Goal: Task Accomplishment & Management: Complete application form

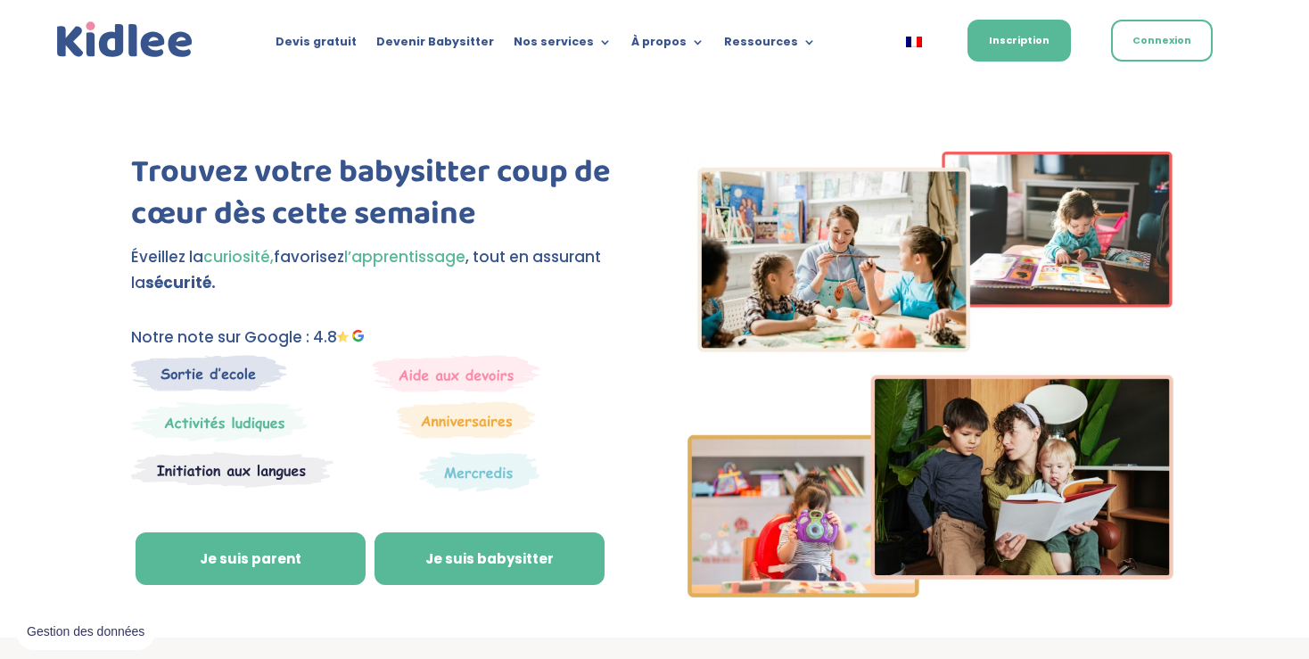
click at [507, 562] on link "Je suis babysitter" at bounding box center [490, 559] width 230 height 54
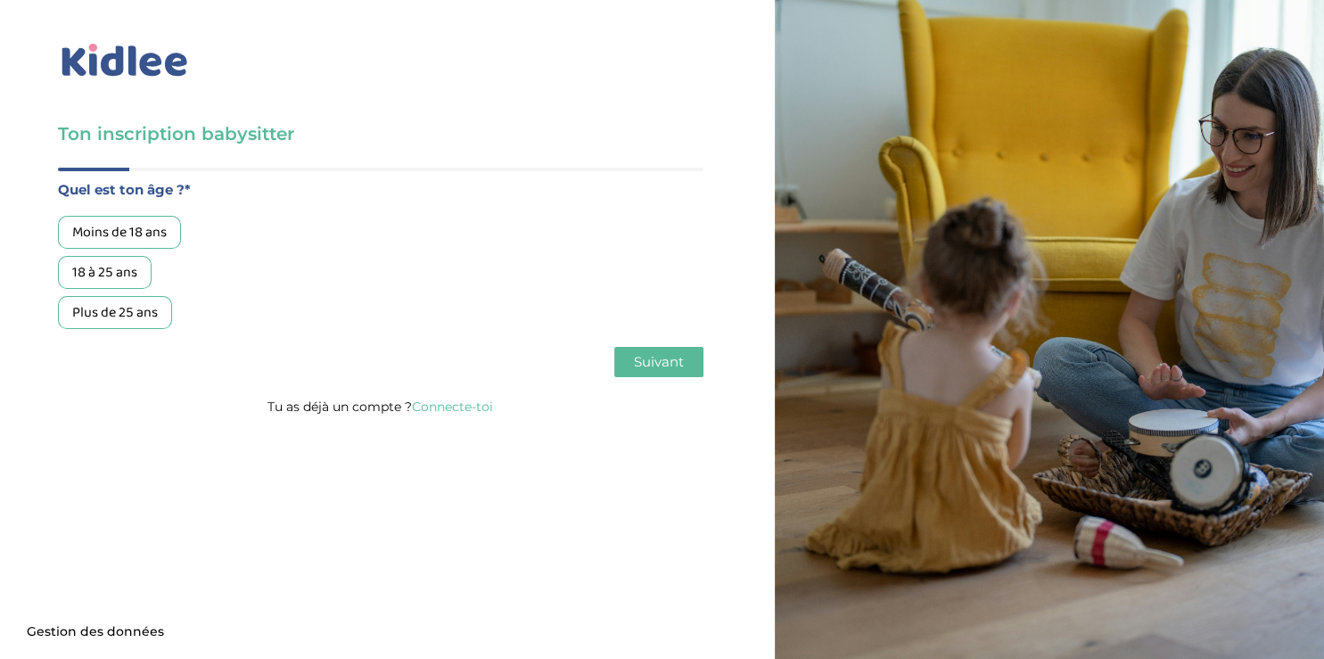
click at [117, 278] on div "18 à 25 ans" at bounding box center [105, 272] width 94 height 33
click at [632, 358] on button "Suivant" at bounding box center [658, 362] width 89 height 30
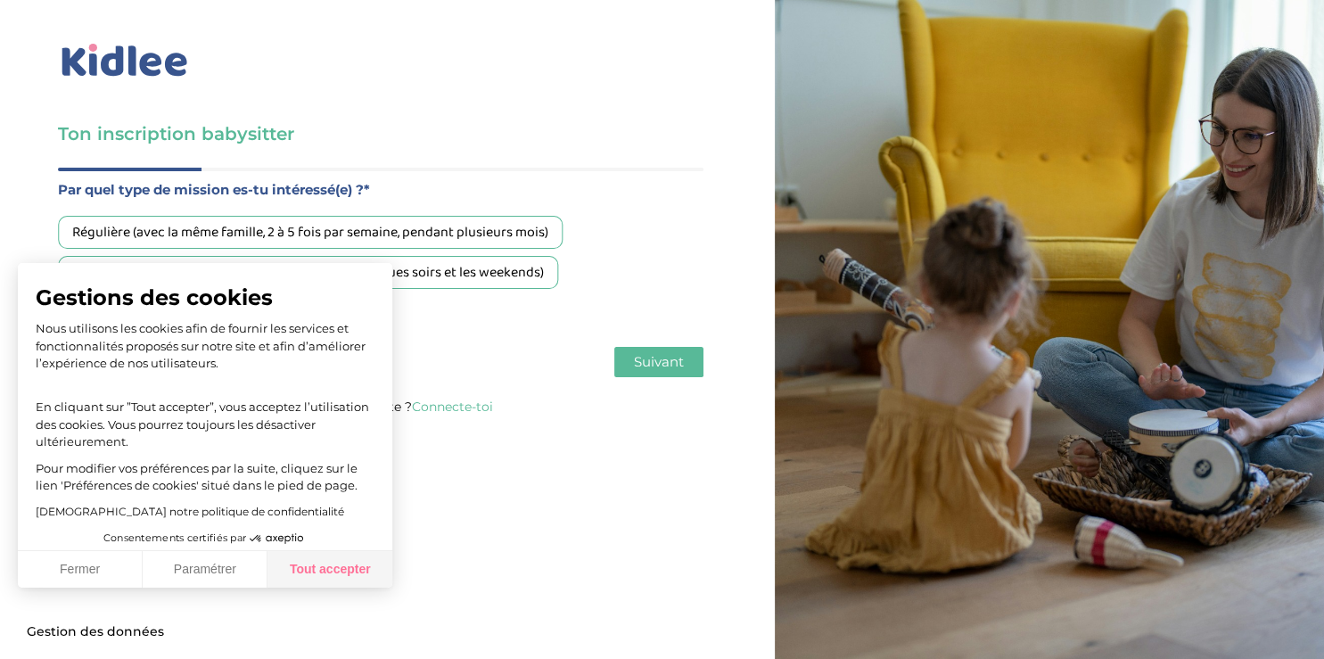
click at [329, 563] on button "Tout accepter" at bounding box center [330, 569] width 125 height 37
checkbox input "true"
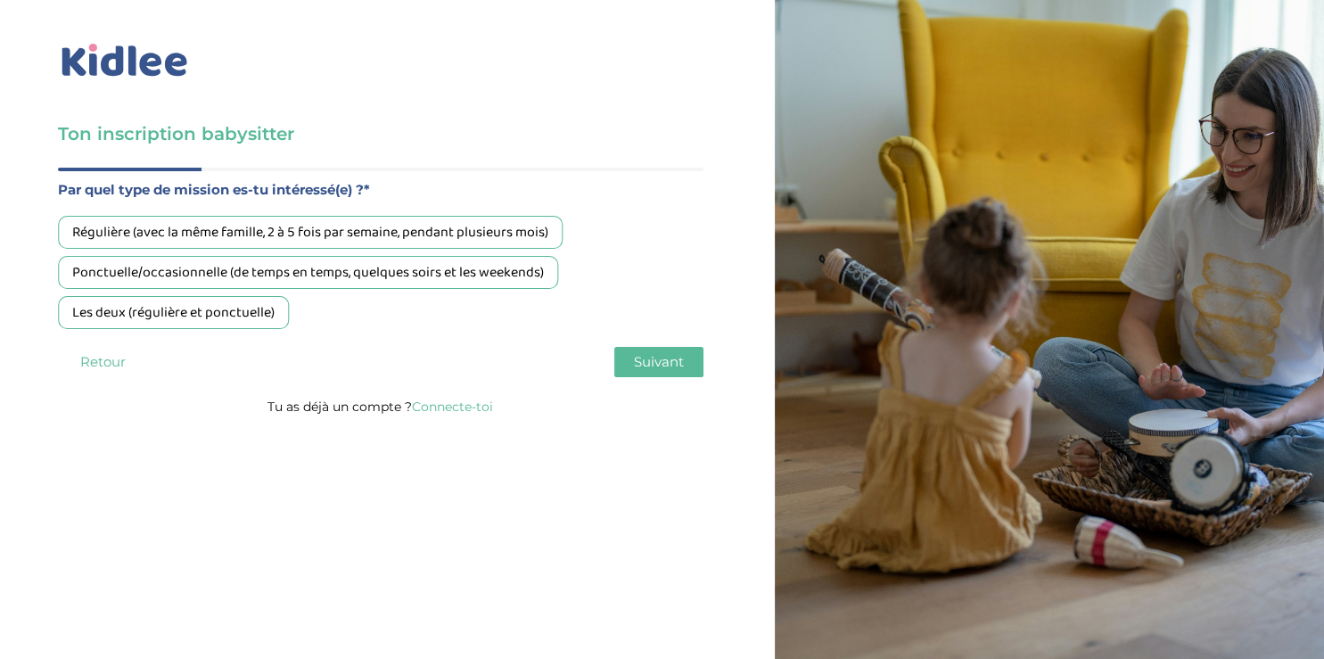
click at [244, 310] on div "Les deux (régulière et ponctuelle)" at bounding box center [173, 312] width 231 height 33
click at [667, 355] on span "Suivant" at bounding box center [659, 361] width 50 height 17
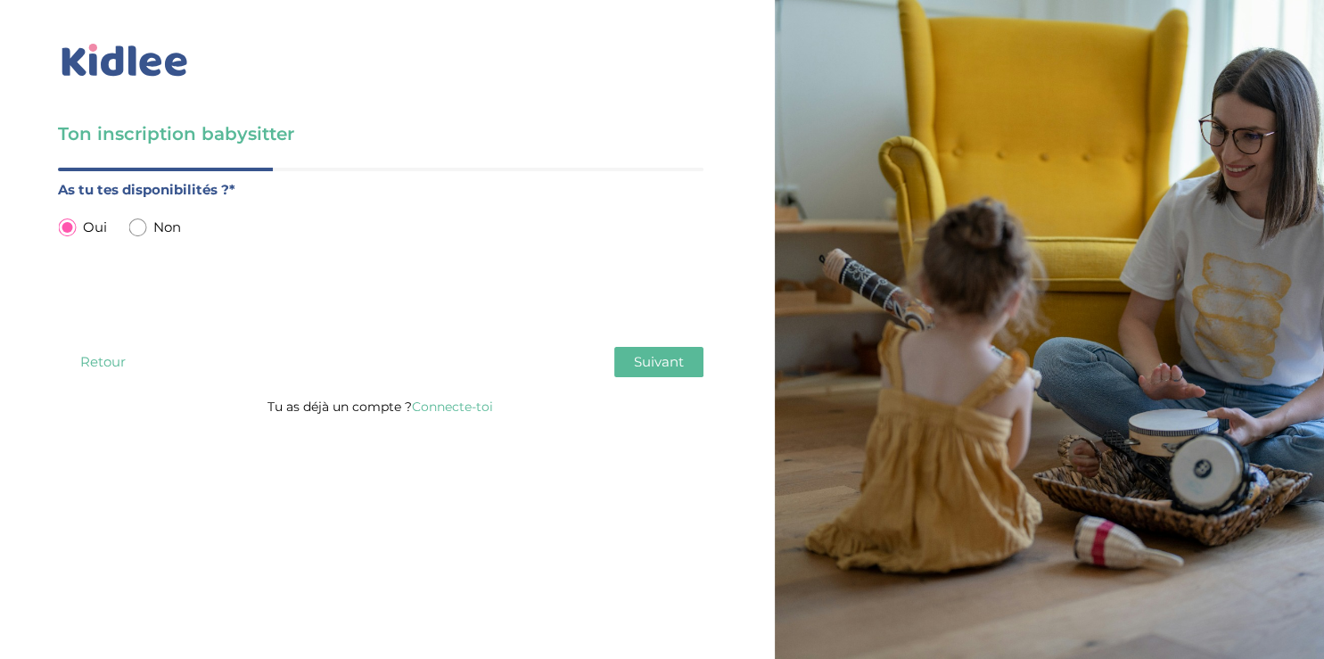
click at [665, 361] on span "Suivant" at bounding box center [659, 361] width 50 height 17
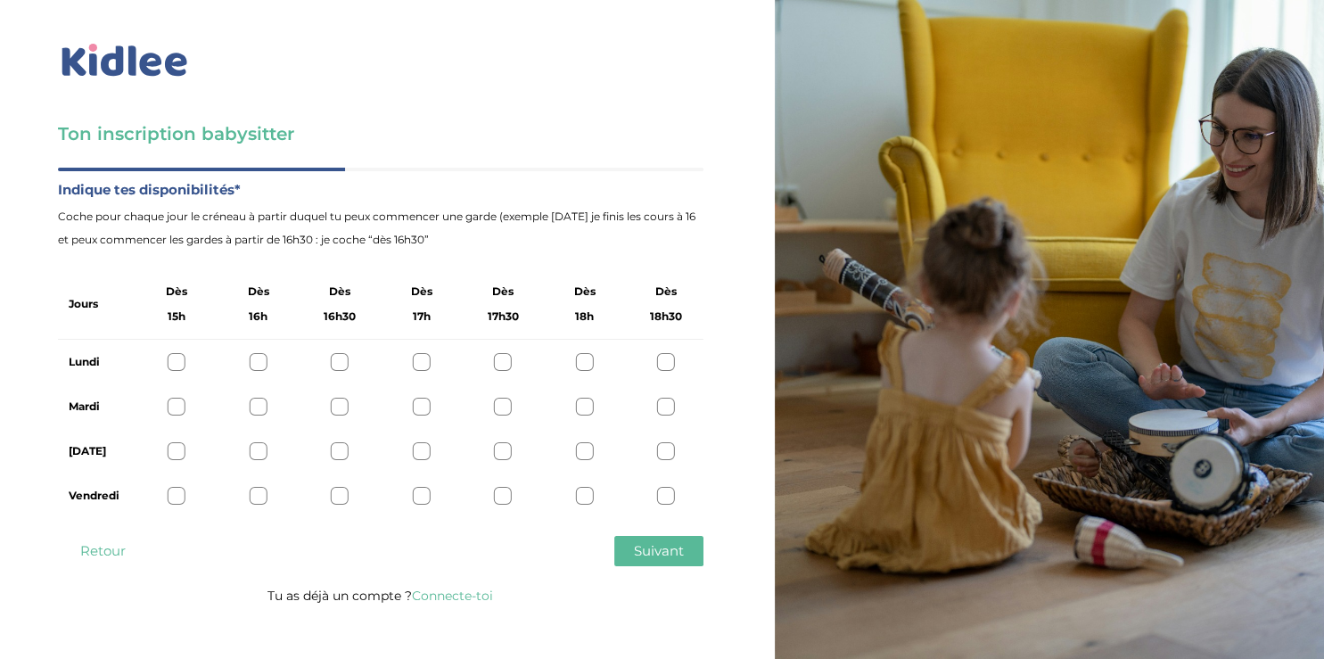
click at [178, 360] on div at bounding box center [177, 362] width 18 height 18
click at [670, 409] on div at bounding box center [666, 407] width 18 height 18
click at [671, 451] on div at bounding box center [666, 451] width 18 height 18
click at [176, 498] on div at bounding box center [177, 496] width 18 height 18
click at [658, 547] on span "Suivant" at bounding box center [659, 550] width 50 height 17
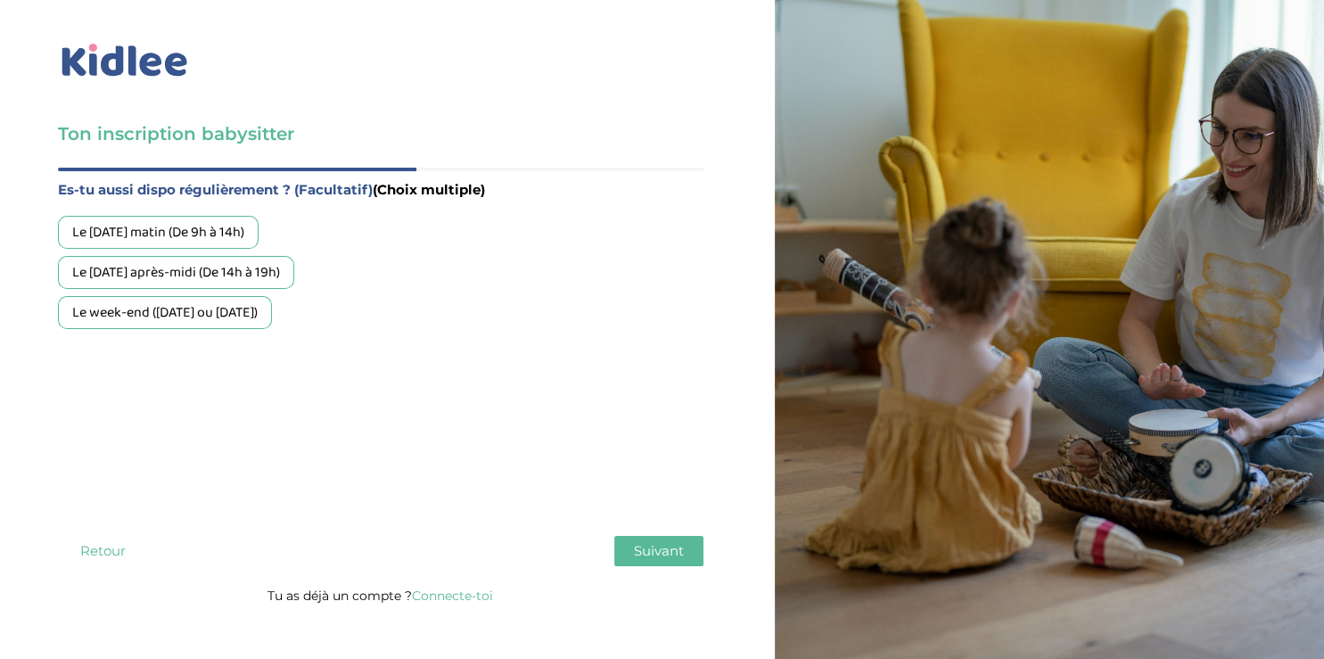
click at [196, 318] on div "Le week-end (samedi ou dimanche)" at bounding box center [165, 312] width 214 height 33
click at [676, 556] on span "Suivant" at bounding box center [659, 550] width 50 height 17
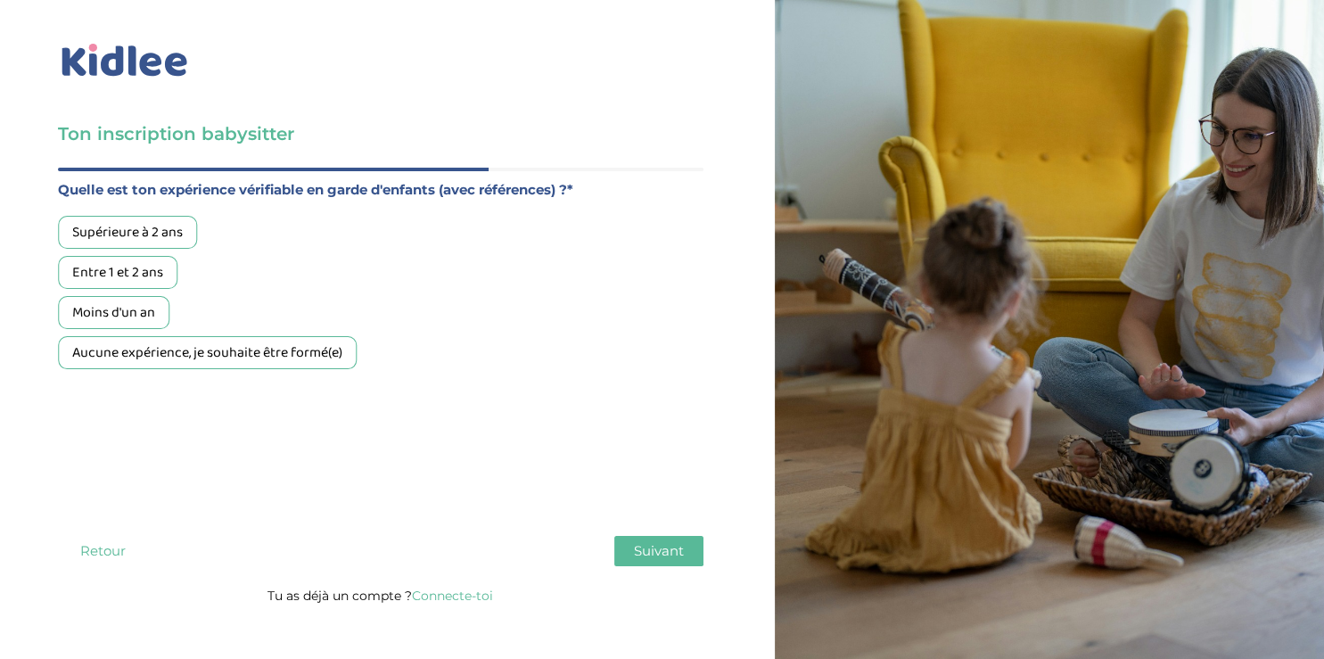
click at [235, 348] on div "Aucune expérience, je souhaite être formé(e)" at bounding box center [207, 352] width 299 height 33
click at [679, 547] on span "Suivant" at bounding box center [659, 550] width 50 height 17
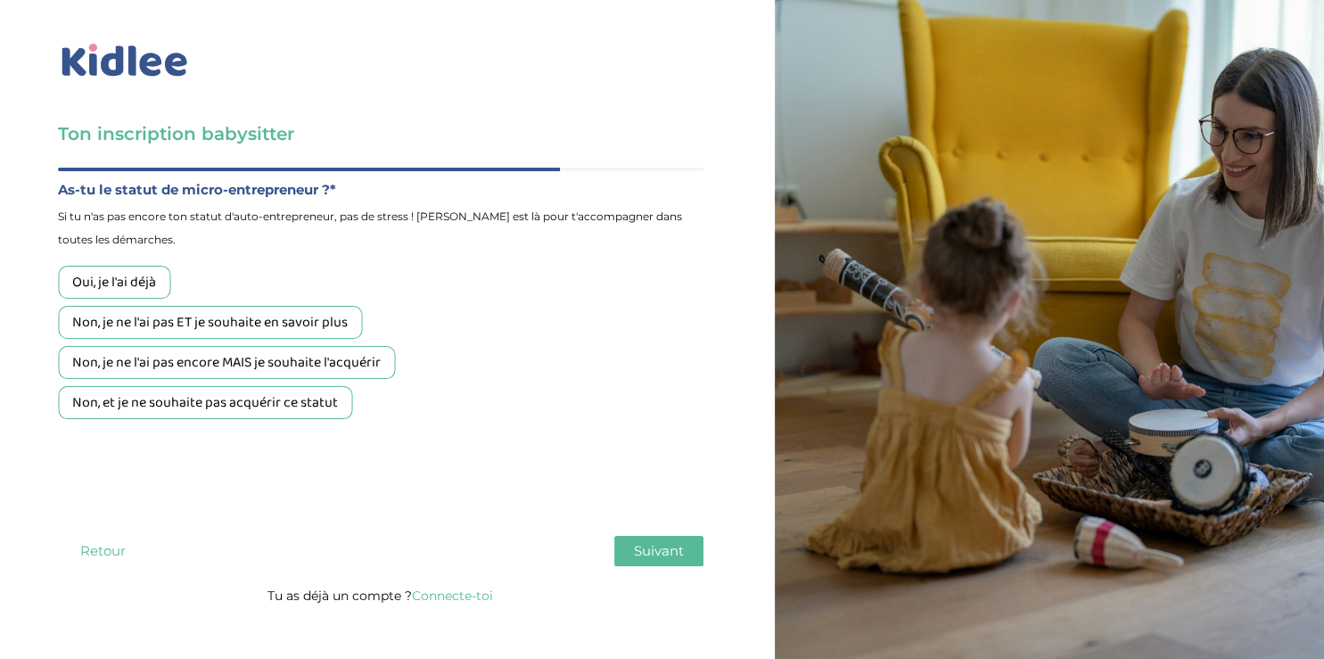
click at [311, 398] on div "Non, et je ne souhaite pas acquérir ce statut" at bounding box center [205, 402] width 294 height 33
click at [689, 551] on button "Suivant" at bounding box center [658, 551] width 89 height 30
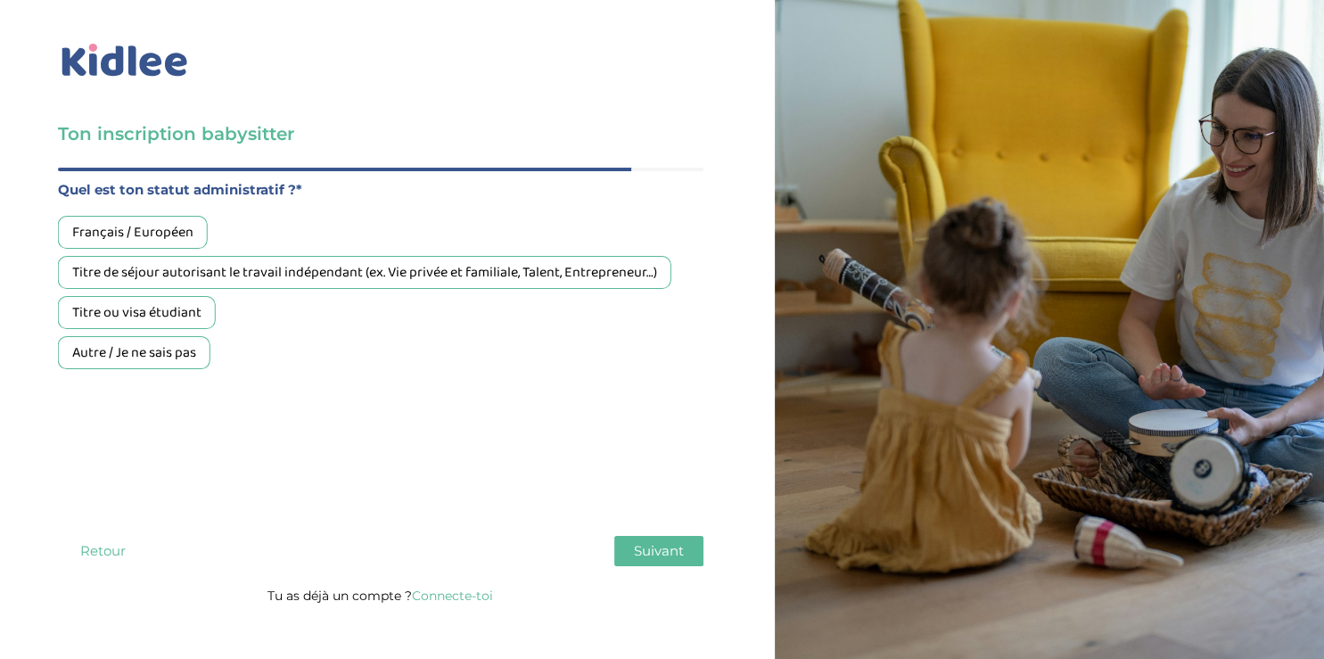
click at [170, 305] on div "Titre ou visa étudiant" at bounding box center [137, 312] width 158 height 33
click at [671, 539] on button "Suivant" at bounding box center [658, 551] width 89 height 30
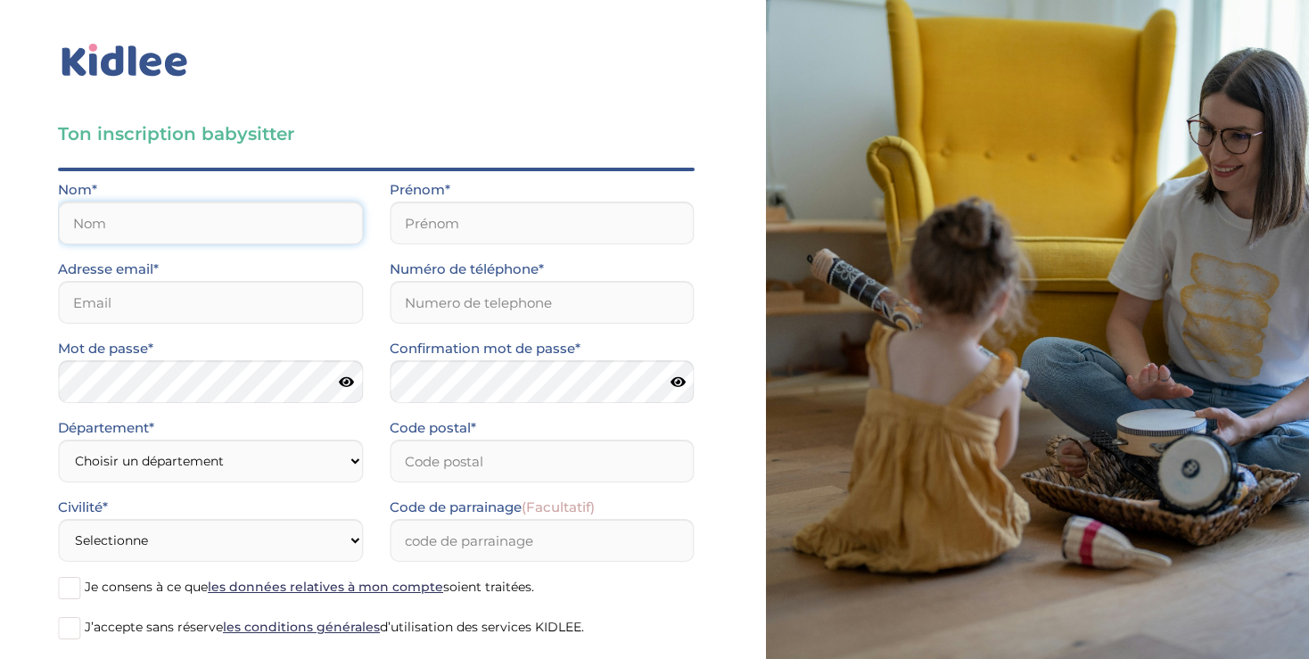
click at [262, 229] on input "text" at bounding box center [210, 223] width 305 height 43
type input "khimoum"
click at [465, 218] on input "text" at bounding box center [542, 223] width 305 height 43
type input "Celyna"
click at [276, 292] on input "email" at bounding box center [210, 302] width 305 height 43
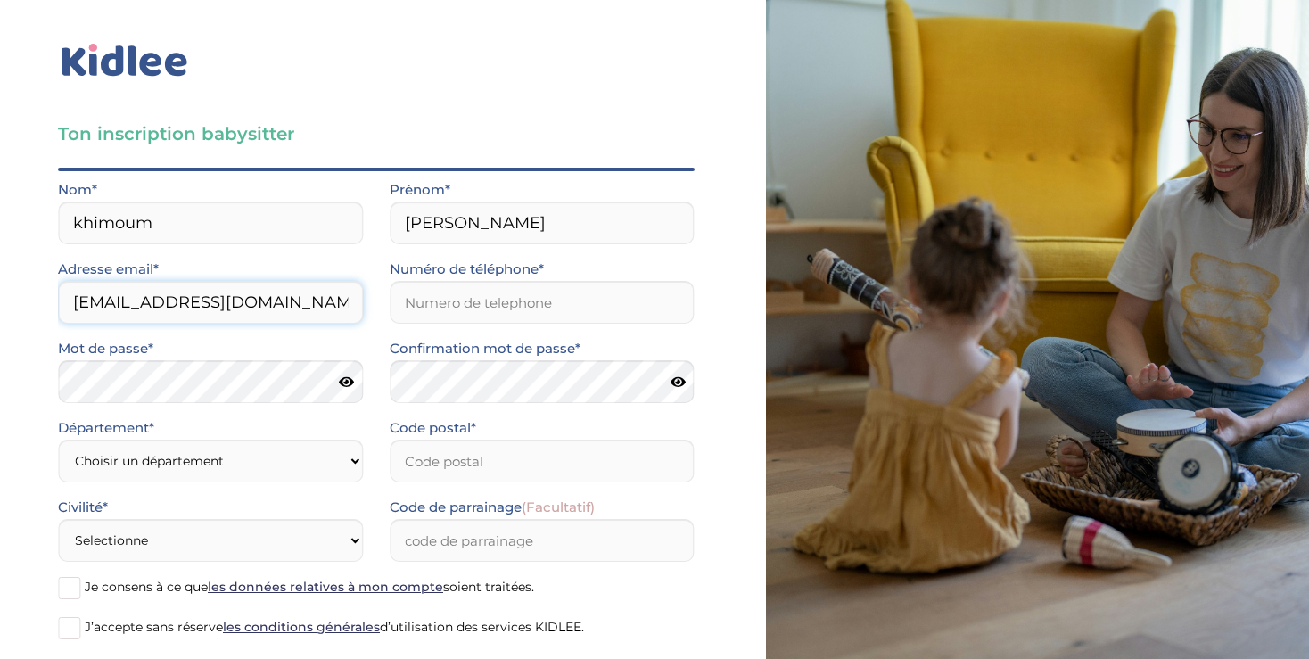
type input "khimoumcelyna172@gmail.com"
click at [58, 440] on select "Choisir un département Paris (75) Hauts-de-Seine (92) Yvelines (78) Val-de-Marn…" at bounding box center [210, 461] width 305 height 43
select select "93"
click option "Seine-Saint-Denis (93)" at bounding box center [0, 0] width 0 height 0
click at [502, 465] on input "Code postal*" at bounding box center [542, 461] width 305 height 43
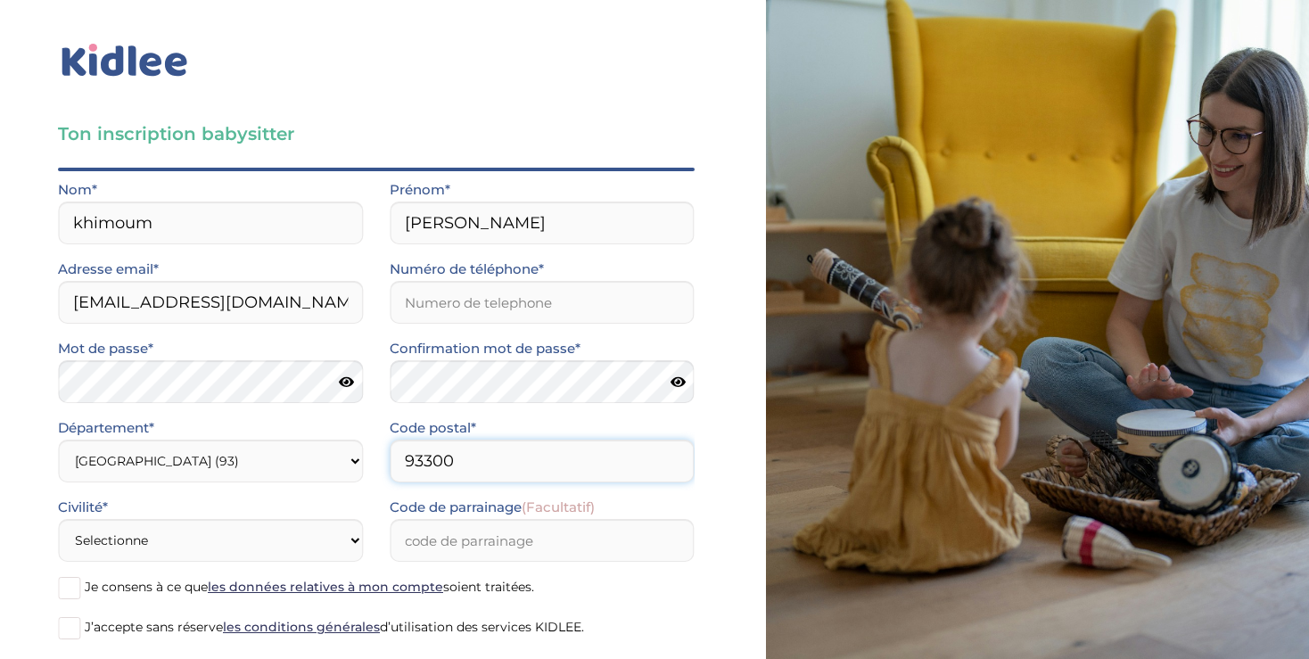
type input "93300"
click at [58, 519] on select "Selectionne Mr Mme" at bounding box center [210, 540] width 305 height 43
select select "1"
click option "Mme" at bounding box center [0, 0] width 0 height 0
click at [488, 305] on input "Numéro de téléphone*" at bounding box center [542, 302] width 305 height 43
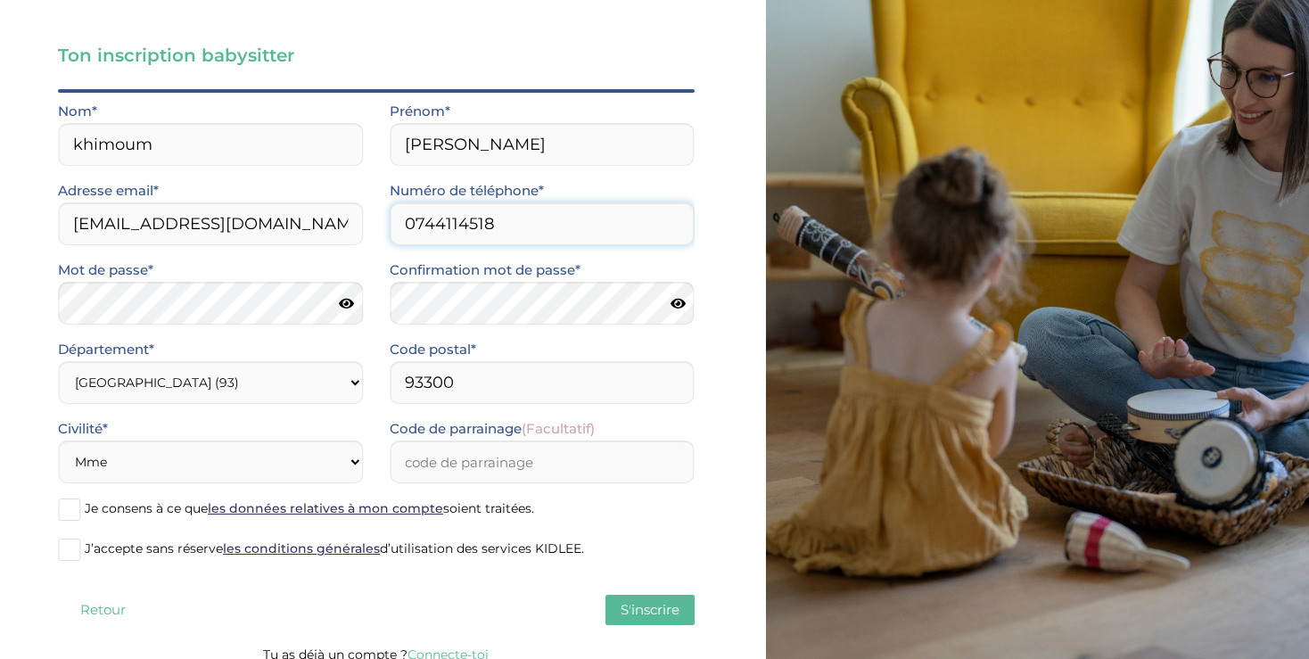
scroll to position [95, 0]
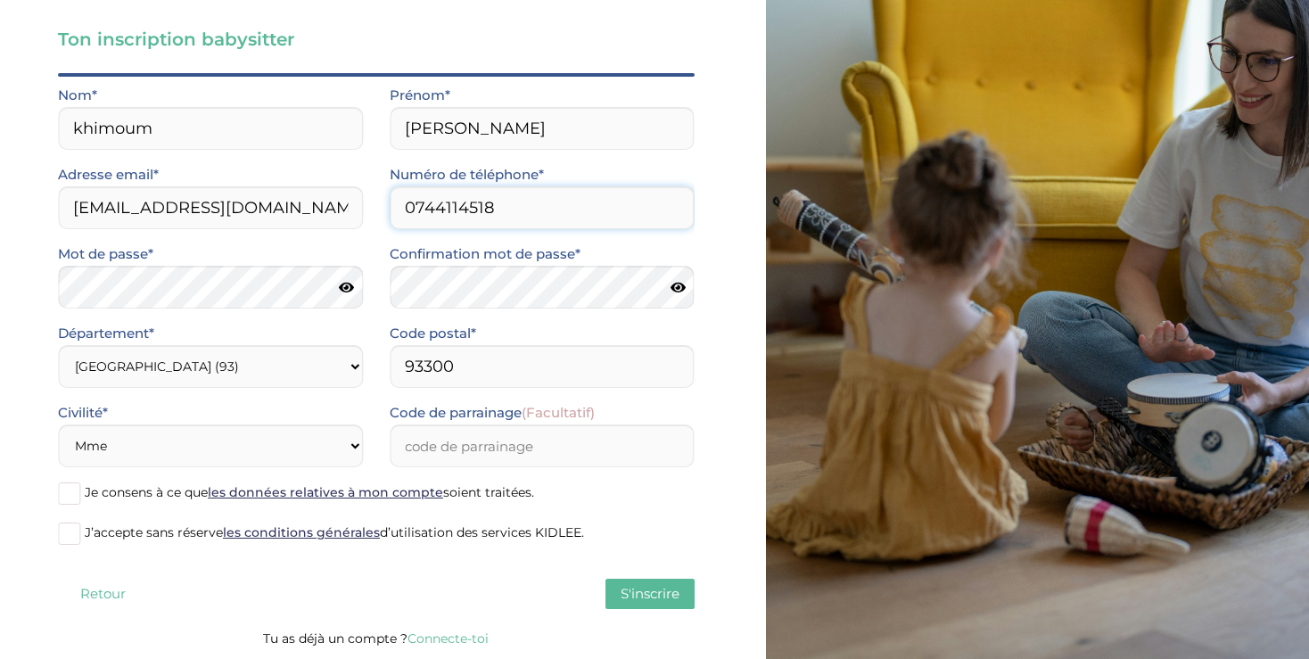
type input "0744114518"
click at [70, 489] on span at bounding box center [69, 493] width 22 height 22
click at [0, 0] on input "Je consens à ce que les données relatives à mon compte soient traitées." at bounding box center [0, 0] width 0 height 0
click at [80, 542] on span at bounding box center [69, 534] width 22 height 22
click at [0, 0] on input "J’accepte sans réserve les conditions générales d’utilisation des services KIDL…" at bounding box center [0, 0] width 0 height 0
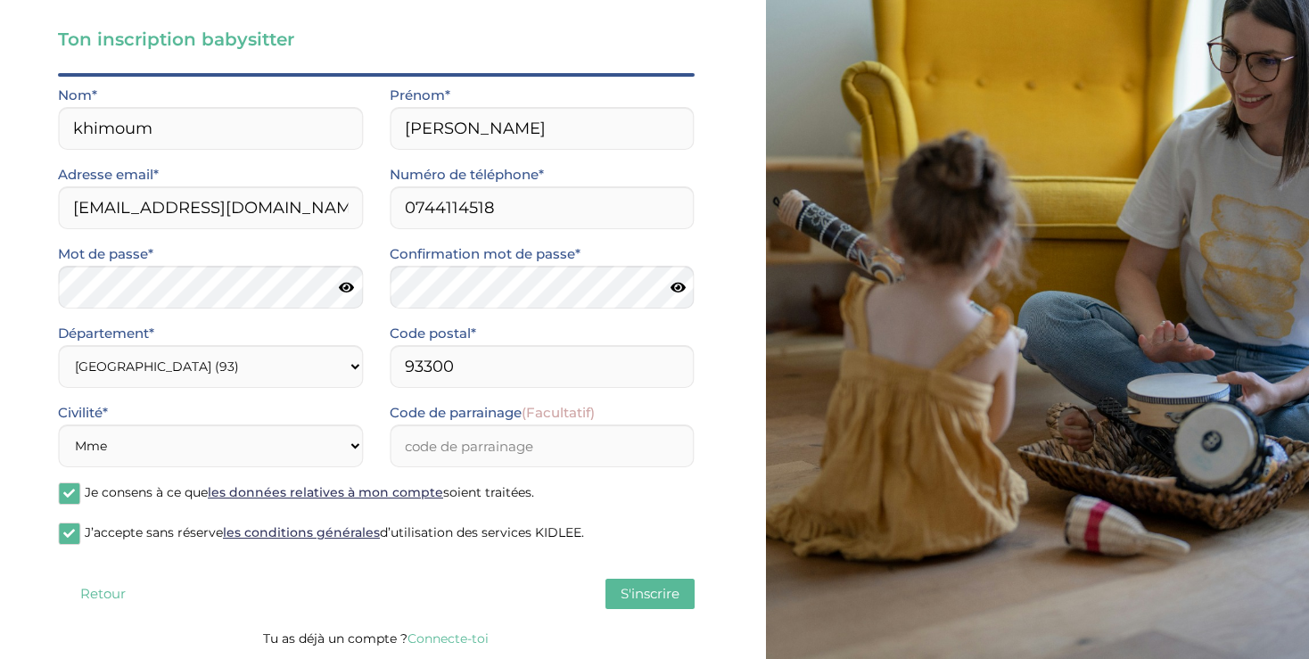
click at [640, 594] on span "S'inscrire" at bounding box center [650, 593] width 59 height 17
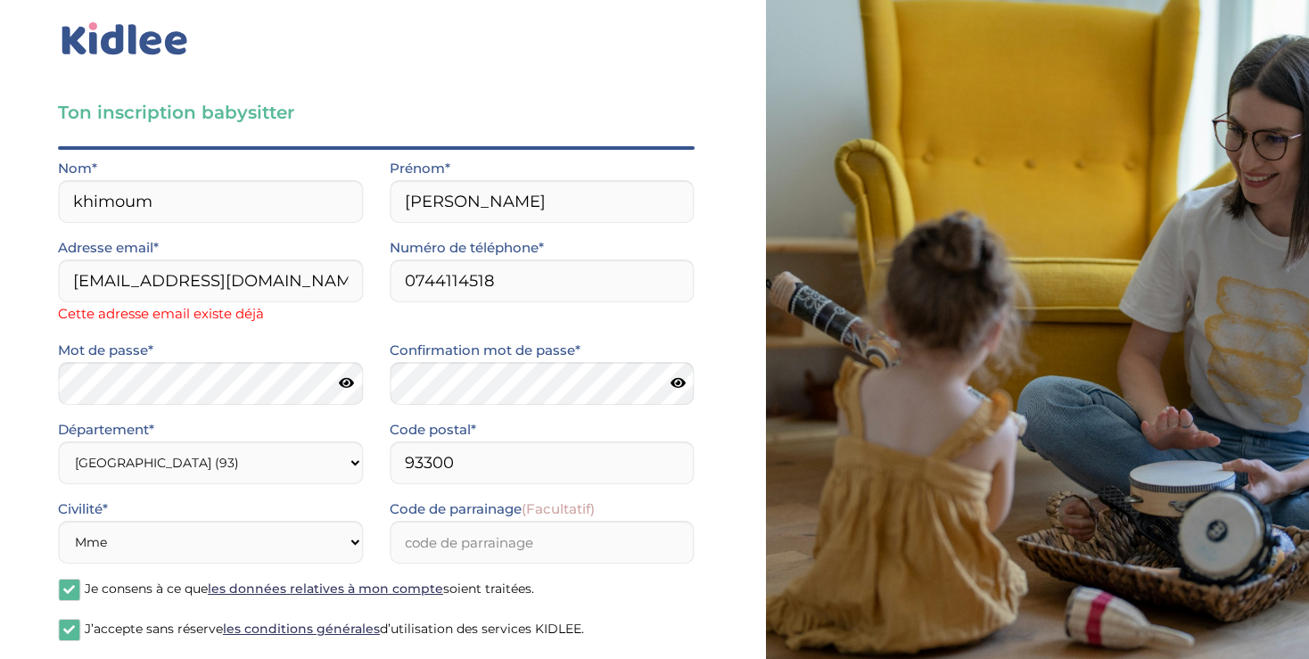
scroll to position [0, 0]
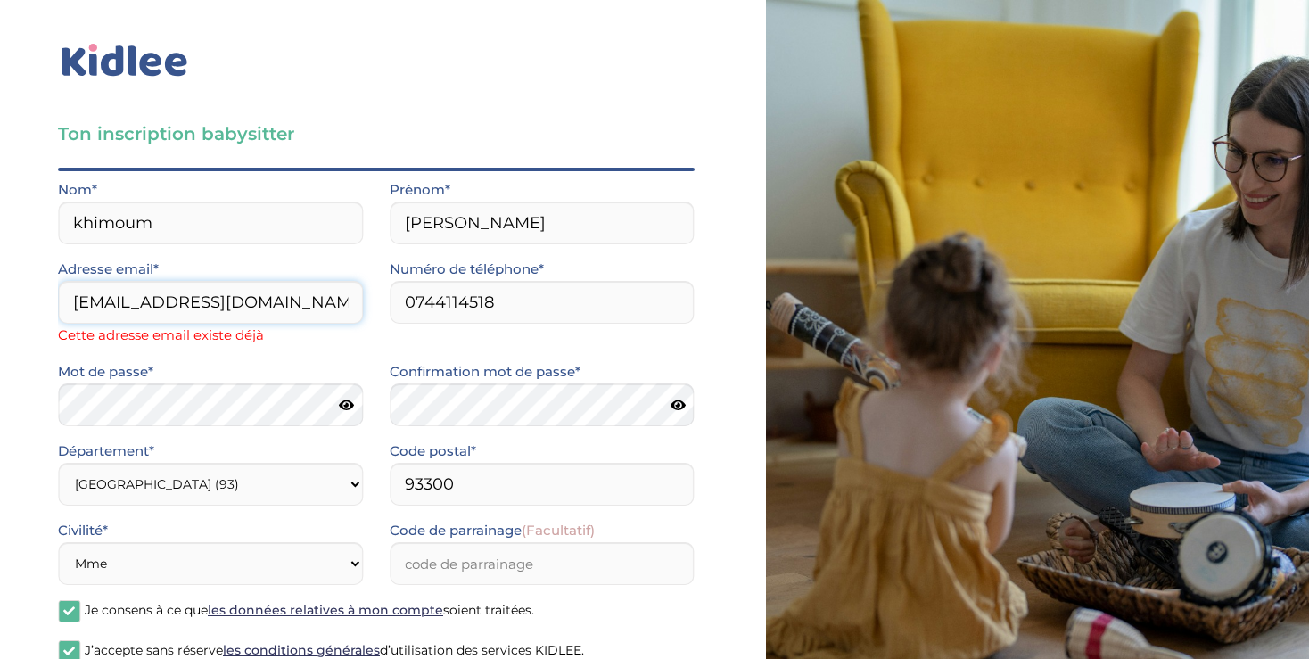
click at [288, 300] on input "khimoumcelyna172@gmail.com" at bounding box center [210, 302] width 305 height 43
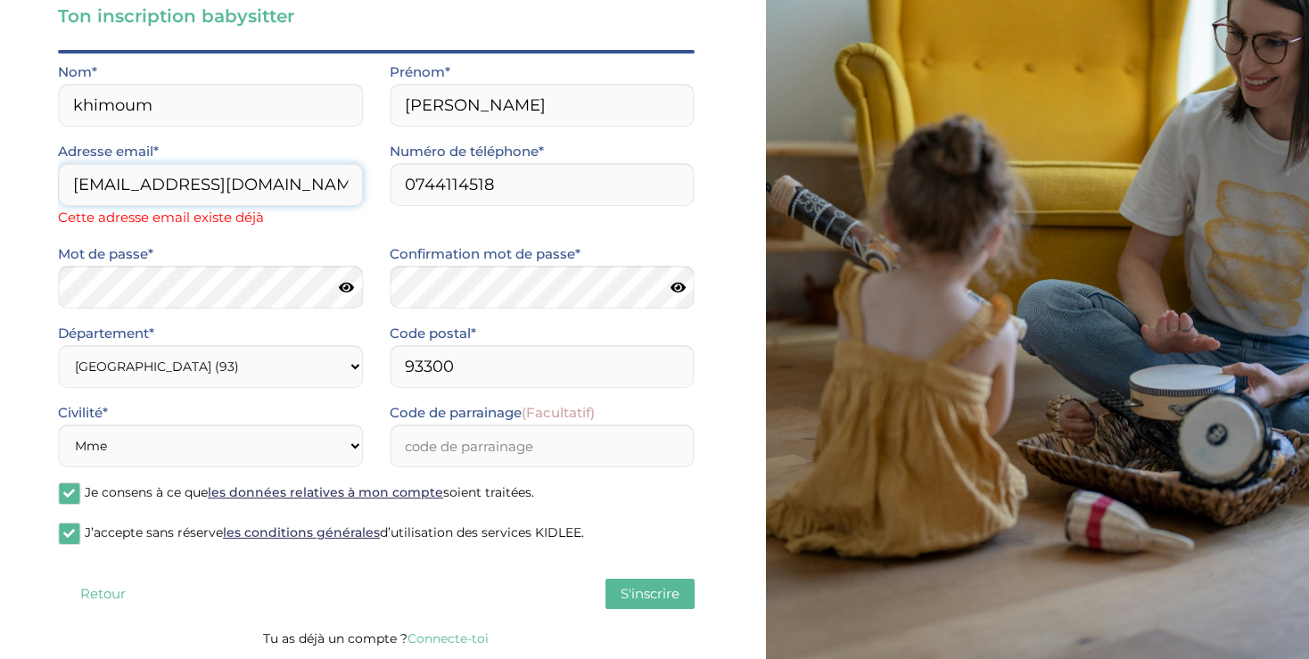
type input "celynacelyna31@gmail.com"
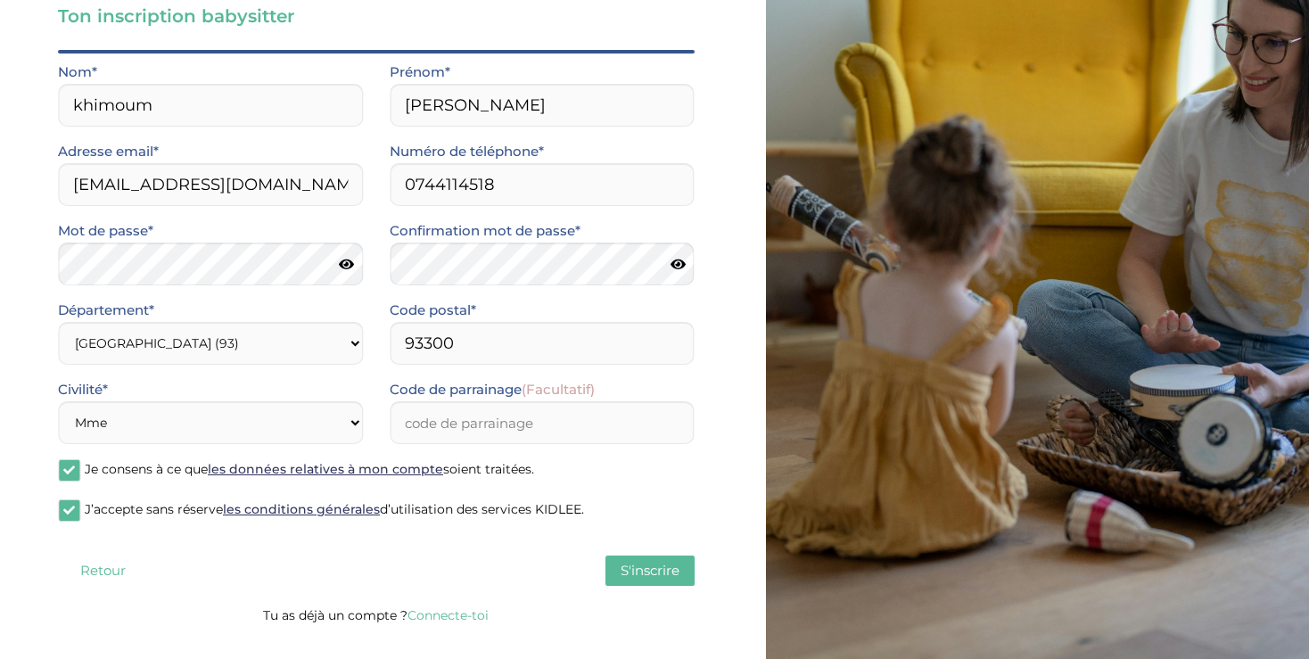
click at [630, 591] on div "Quel est ton âge ?* Moins de 18 ans 18 à 25 ans Plus de 25 ans Par quel type de…" at bounding box center [376, 327] width 637 height 554
click at [654, 574] on span "S'inscrire" at bounding box center [650, 570] width 59 height 17
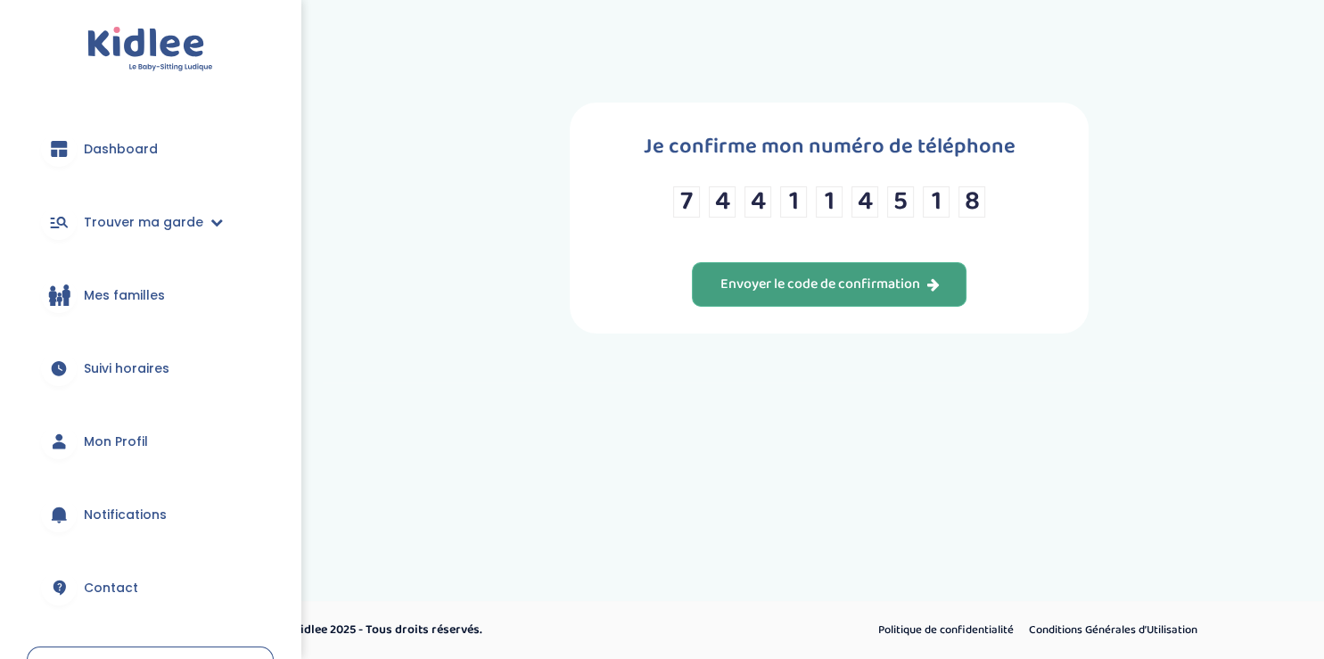
click at [918, 286] on div "Envoyer le code de confirmation" at bounding box center [829, 285] width 219 height 21
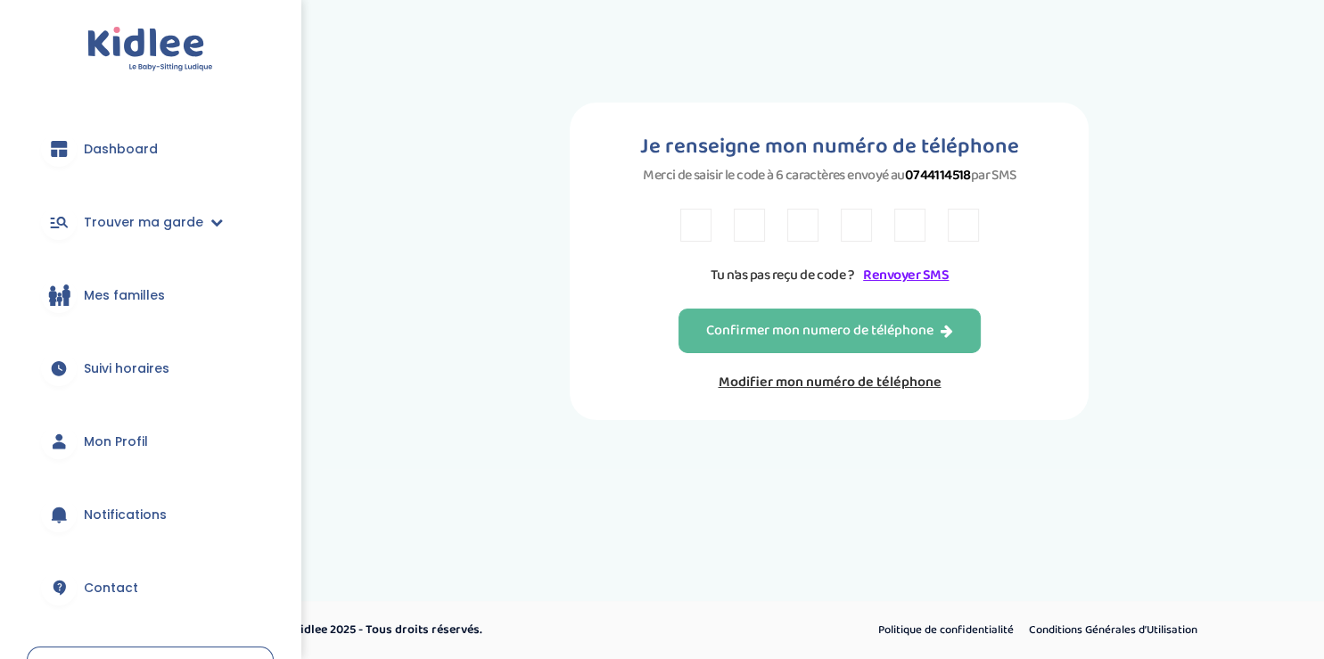
click at [890, 286] on link "Renvoyer SMS" at bounding box center [906, 275] width 86 height 22
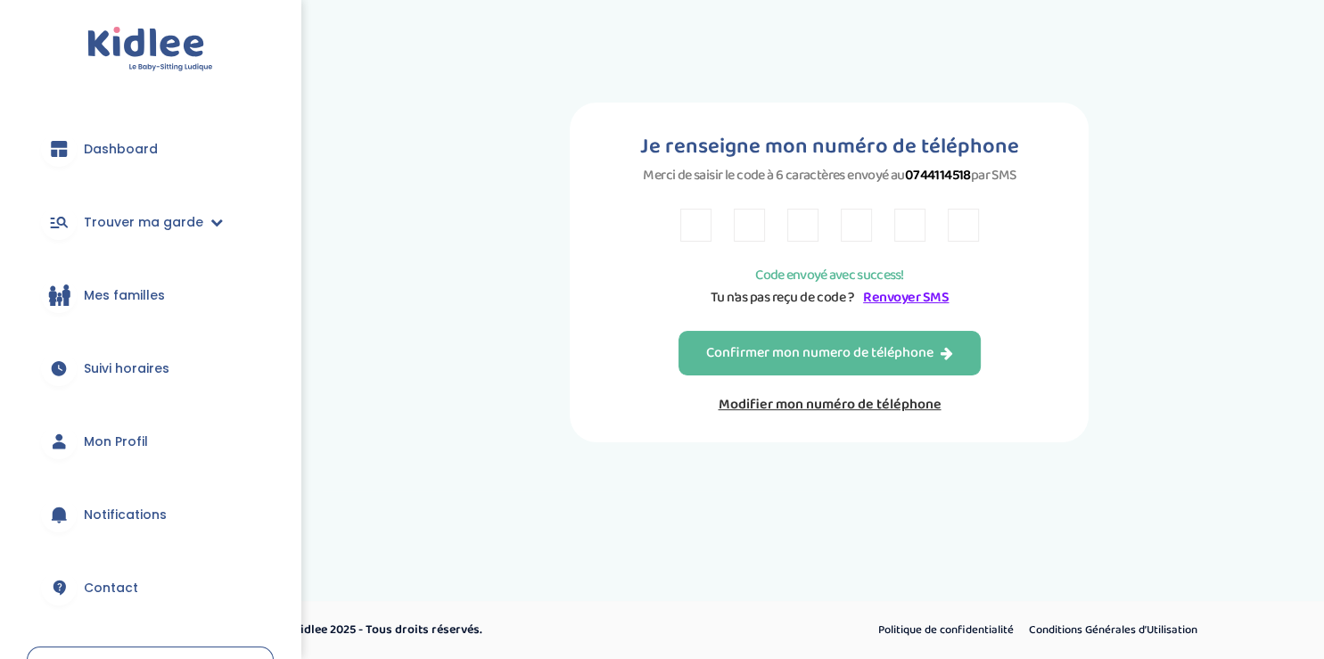
click at [878, 309] on link "Renvoyer SMS" at bounding box center [906, 297] width 86 height 22
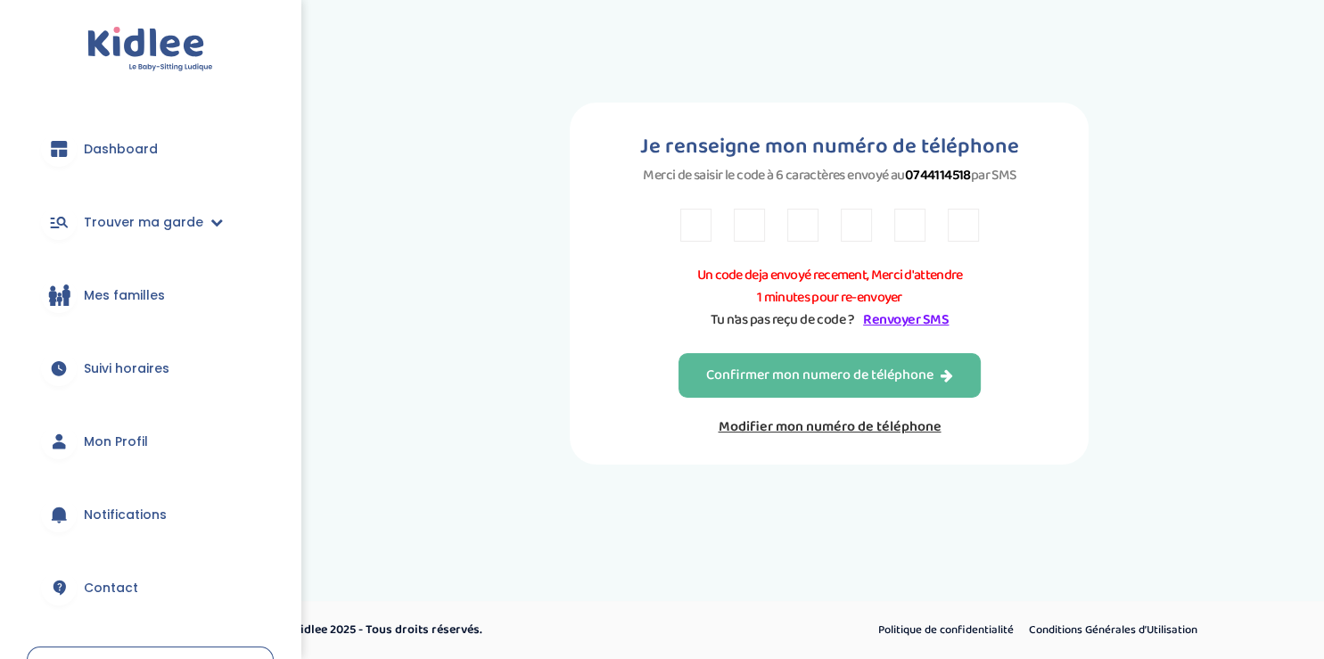
click at [929, 331] on link "Renvoyer SMS" at bounding box center [906, 320] width 86 height 22
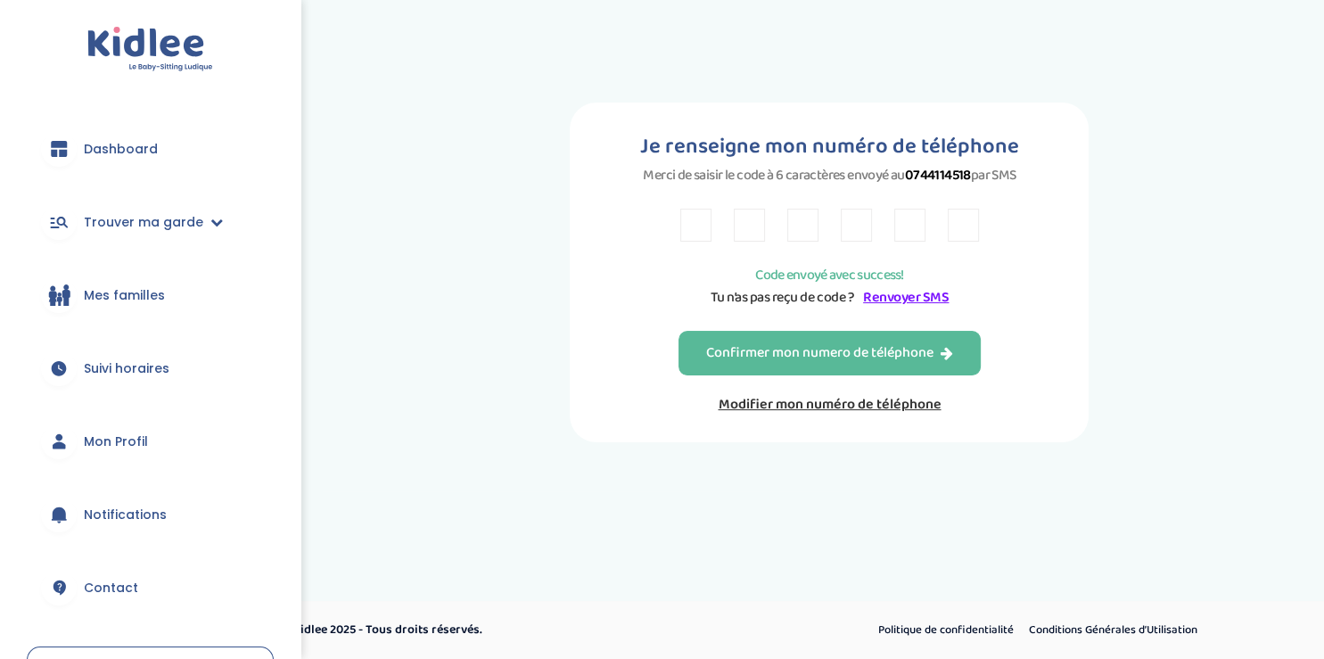
click at [707, 232] on input "text" at bounding box center [695, 225] width 31 height 33
type input "0"
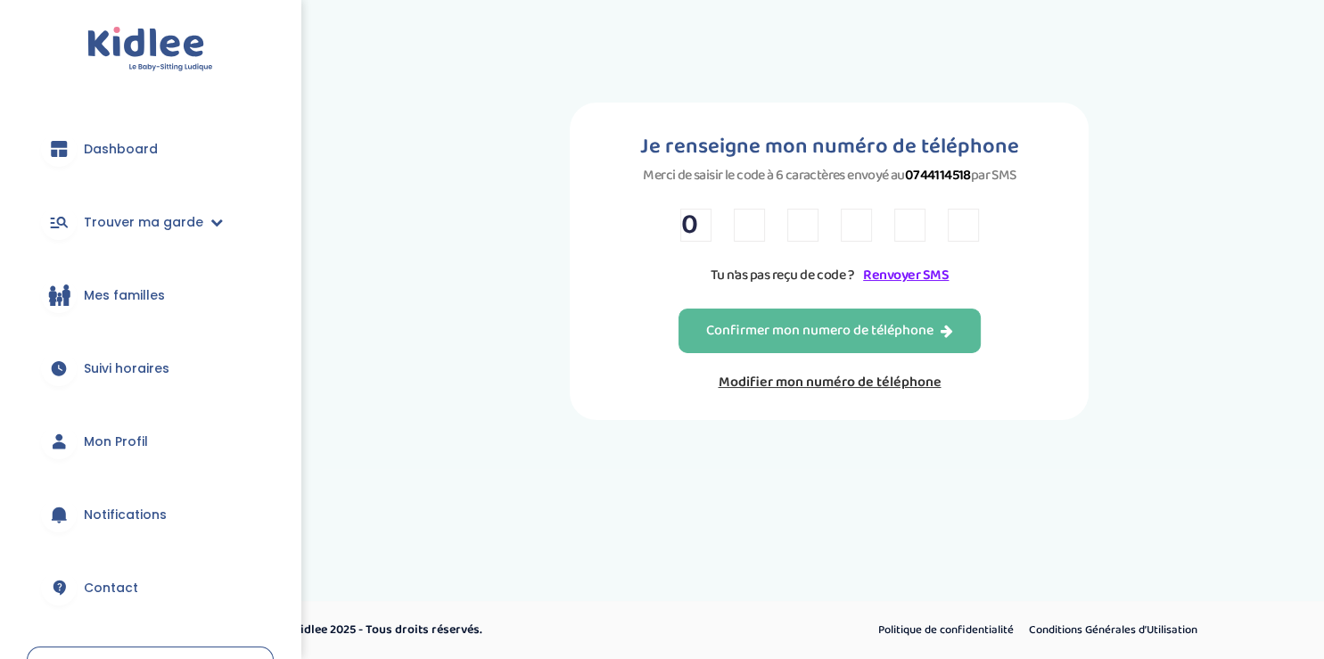
type input "0"
type input "8"
type input "2"
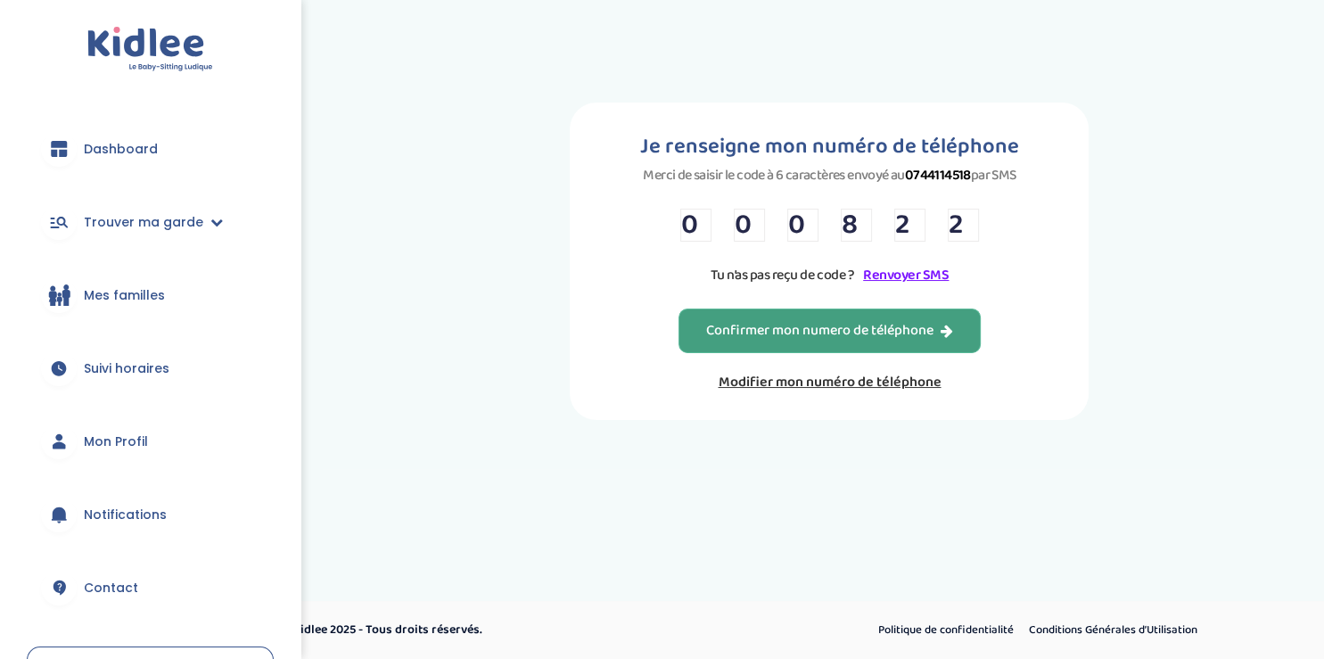
type input "2"
click at [722, 342] on div "Confirmer mon numero de téléphone" at bounding box center [829, 331] width 247 height 21
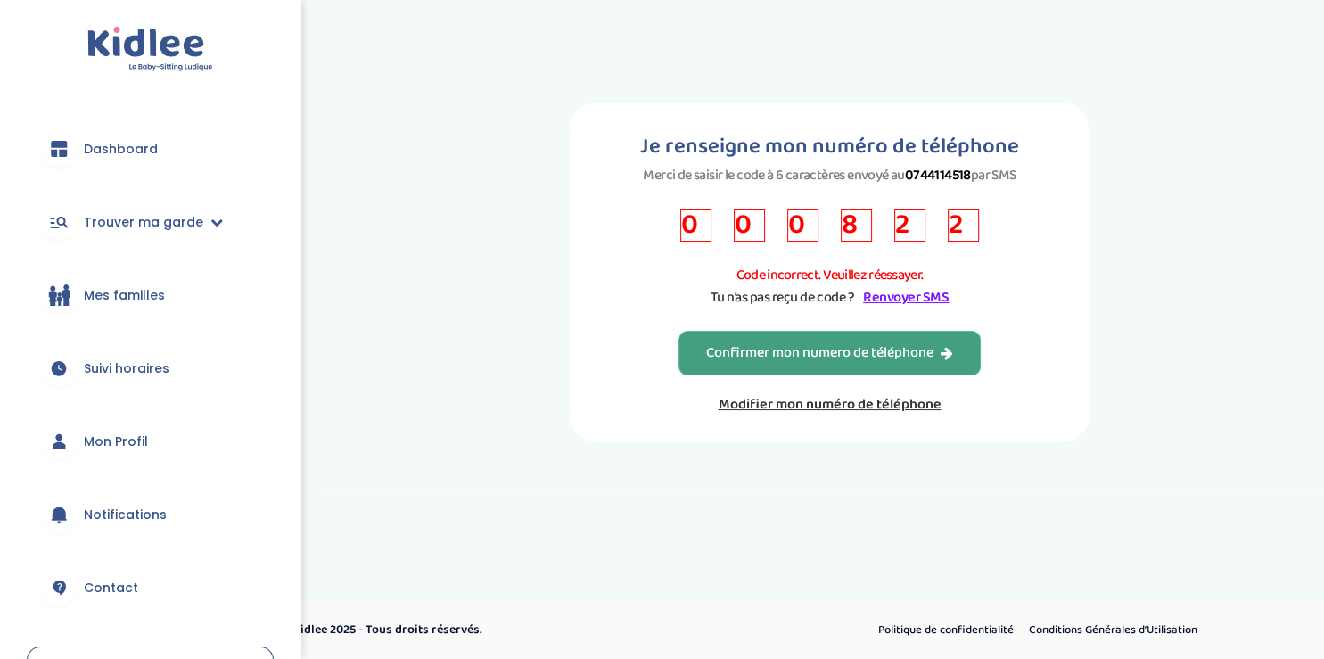
click at [925, 309] on link "Renvoyer SMS" at bounding box center [906, 297] width 86 height 22
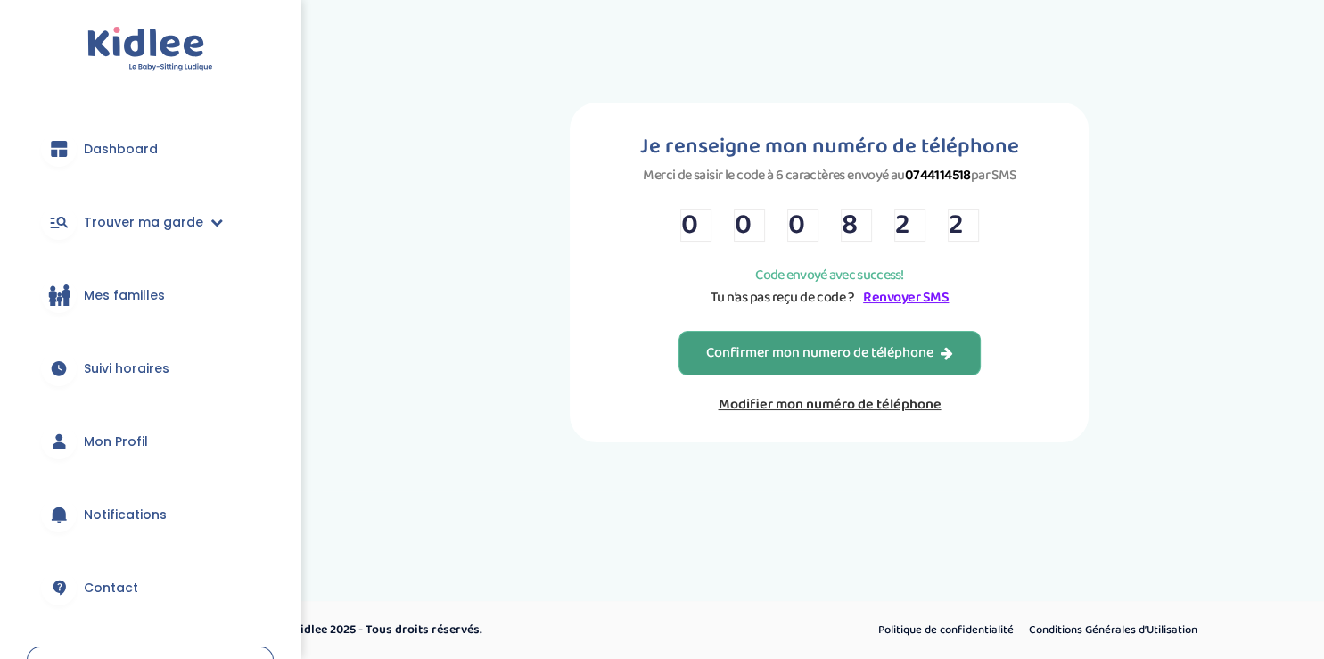
click at [926, 309] on link "Renvoyer SMS" at bounding box center [906, 297] width 86 height 22
